Goal: Use online tool/utility: Use online tool/utility

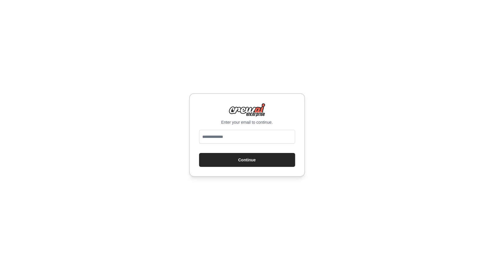
type input "**********"
click at [229, 157] on button "Continue" at bounding box center [247, 160] width 96 height 14
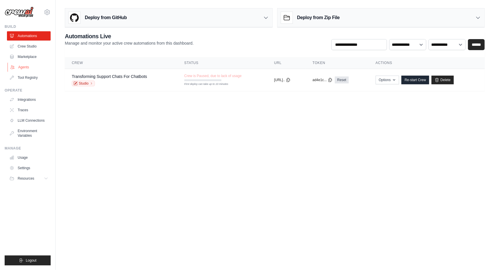
click at [25, 65] on link "Agents" at bounding box center [30, 67] width 44 height 9
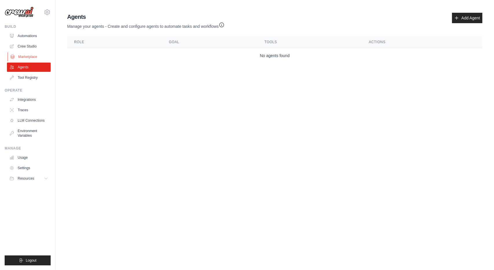
click at [25, 55] on link "Marketplace" at bounding box center [30, 56] width 44 height 9
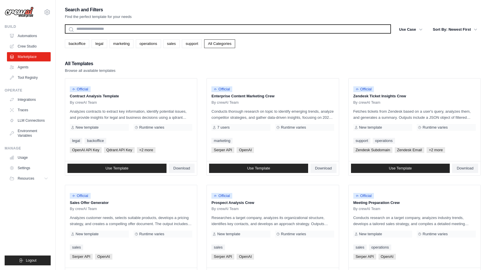
click at [117, 31] on input "text" at bounding box center [228, 28] width 326 height 9
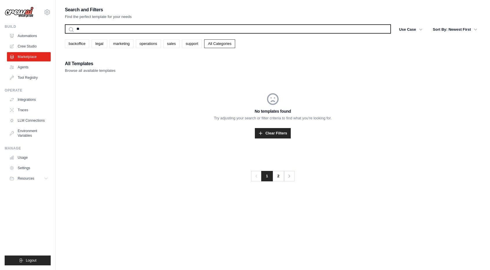
type input "*"
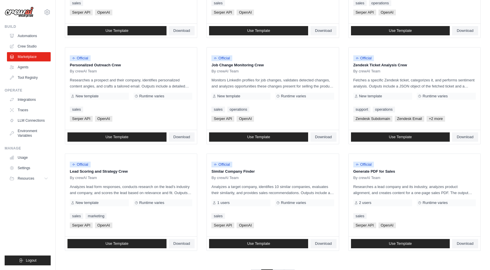
scroll to position [265, 0]
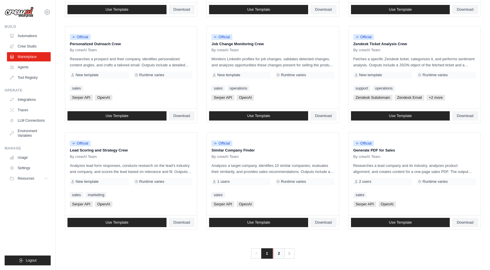
click at [281, 256] on link "2" at bounding box center [279, 253] width 12 height 10
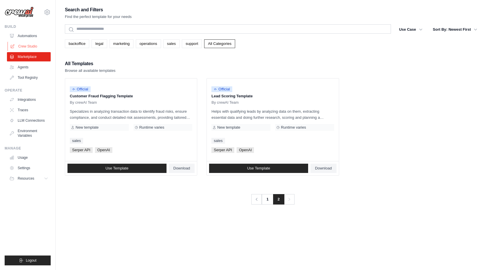
click at [28, 45] on link "Crew Studio" at bounding box center [30, 46] width 44 height 9
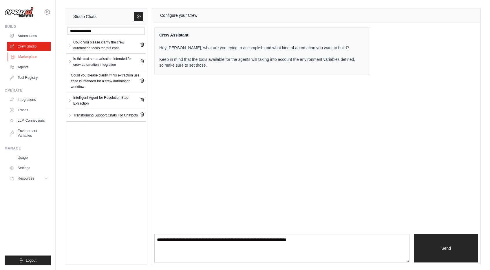
click at [27, 58] on link "Marketplace" at bounding box center [30, 56] width 44 height 9
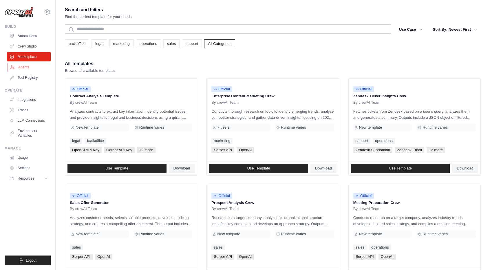
click at [23, 68] on link "Agents" at bounding box center [30, 67] width 44 height 9
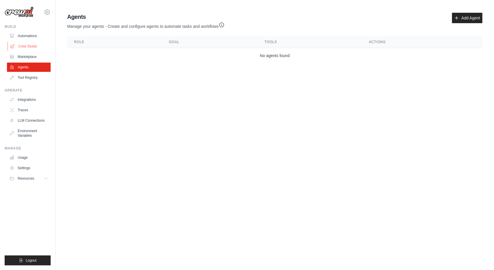
click at [31, 43] on link "Crew Studio" at bounding box center [30, 46] width 44 height 9
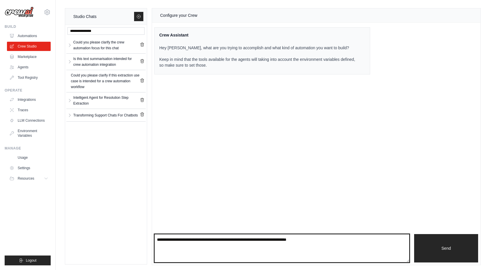
click at [237, 237] on textarea at bounding box center [281, 248] width 255 height 28
type textarea "**********"
